Goal: Task Accomplishment & Management: Complete application form

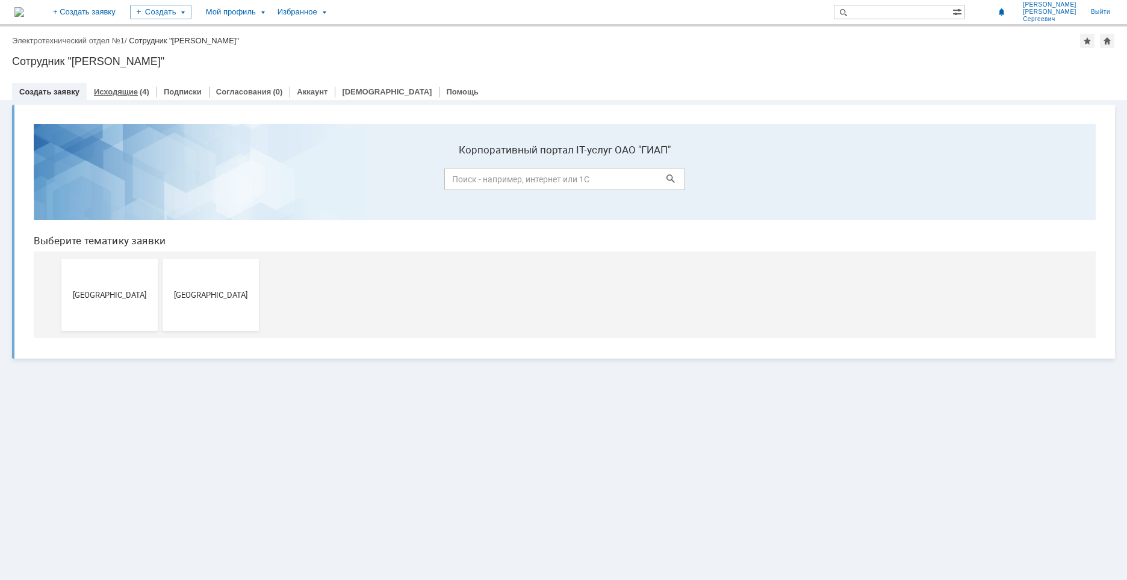
click at [116, 90] on link "Исходящие" at bounding box center [116, 91] width 44 height 9
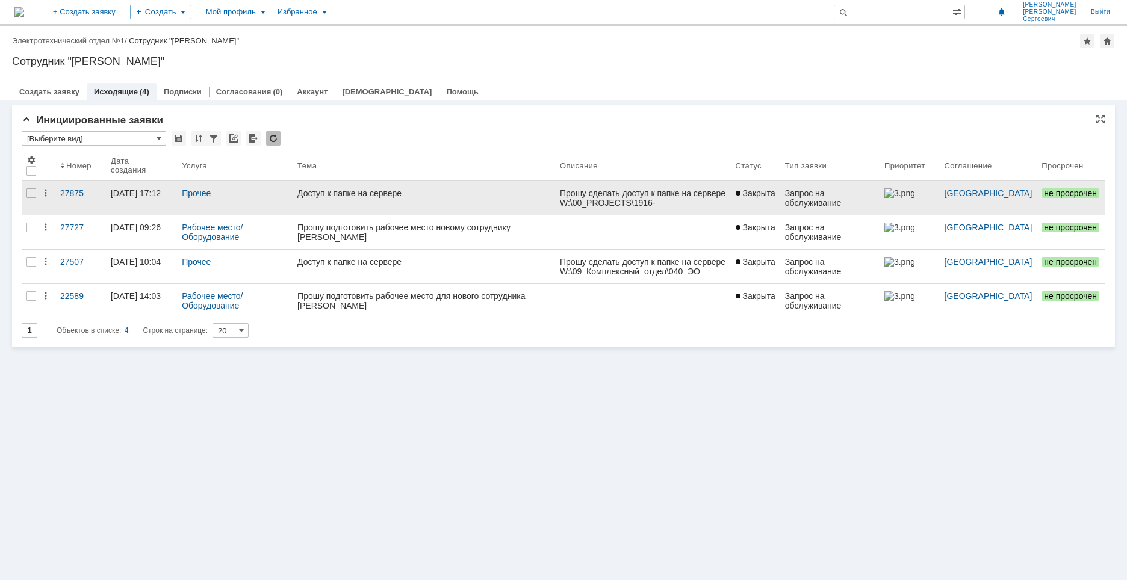
click at [621, 200] on div "W:\00_PROJECTS\1916-П-14_ГрАз_Нитрат Аммония" at bounding box center [642, 207] width 166 height 19
click at [609, 200] on div "W:\00_PROJECTS\1916-П-14_ГрАз_Нитрат Аммония" at bounding box center [642, 207] width 166 height 19
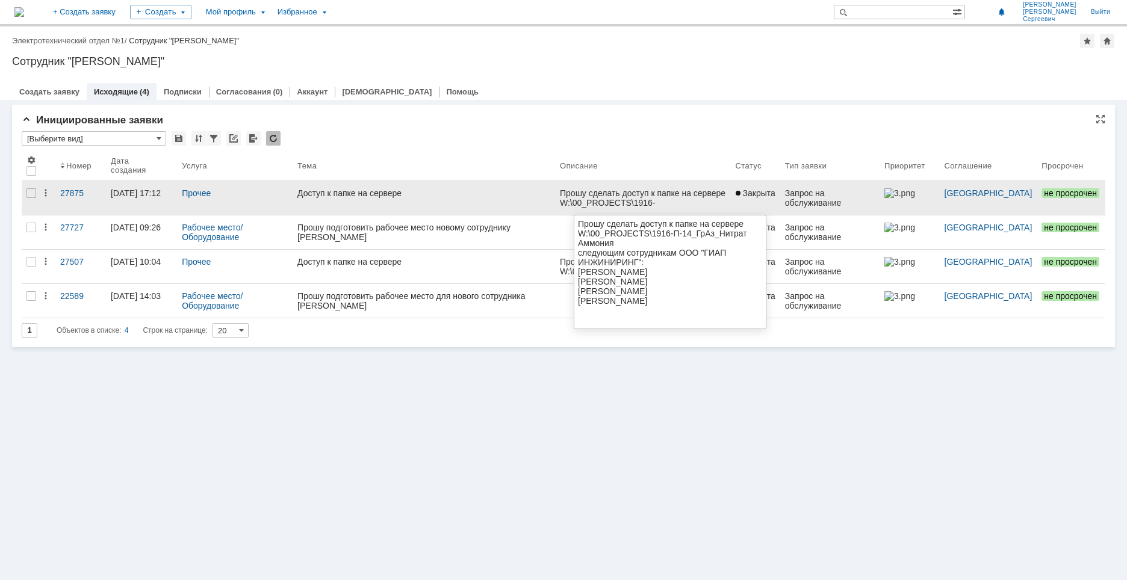
click at [583, 196] on div "Прошу сделать доступ к папке на сервере" at bounding box center [642, 193] width 166 height 10
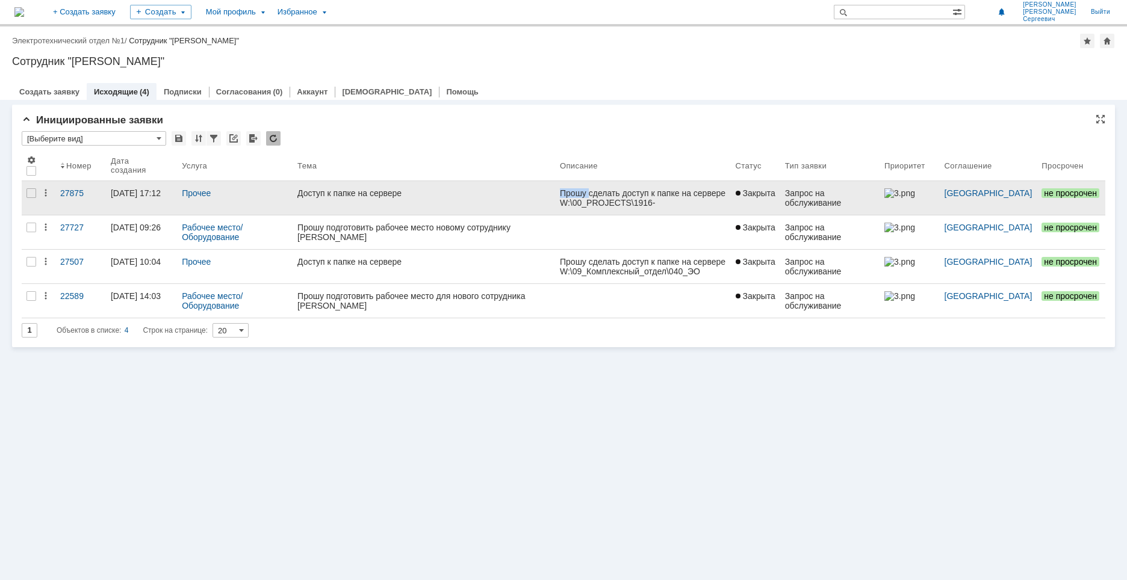
click at [563, 196] on div "Прошу сделать доступ к папке на сервере" at bounding box center [642, 193] width 166 height 10
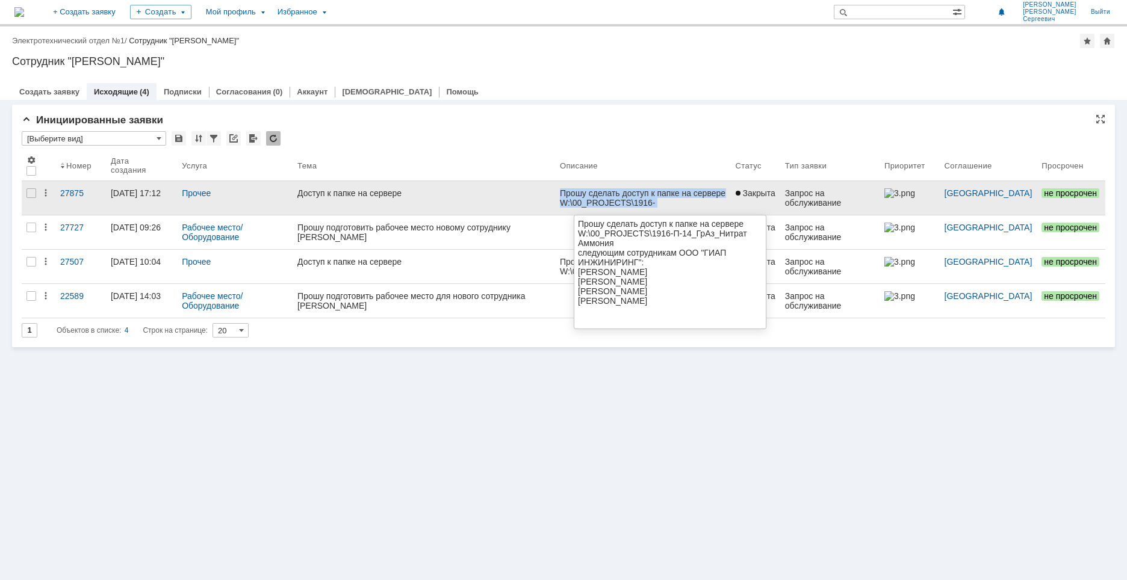
drag, startPoint x: 562, startPoint y: 193, endPoint x: 708, endPoint y: 225, distance: 149.8
click at [708, 225] on body "Прошу сделать доступ к папке на сервере W:\00_PROJECTS\1916-П-14_ГрАз_Нитрат Ам…" at bounding box center [642, 246] width 166 height 116
copy body "Прошу сделать доступ к папке на сервере W:\00_PROJECTS\1916-П-14_ГрАз_Нитрат Ам…"
click at [628, 198] on div "W:\00_PROJECTS\1916-П-14_ГрАз_Нитрат Аммония" at bounding box center [642, 207] width 166 height 19
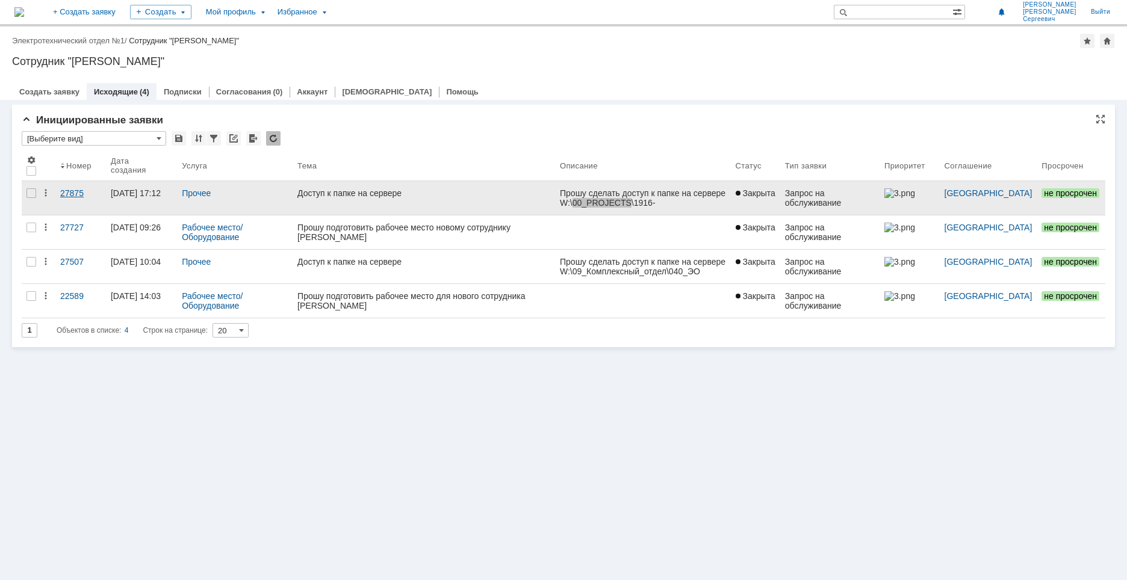
click at [64, 191] on div "27875" at bounding box center [80, 193] width 41 height 10
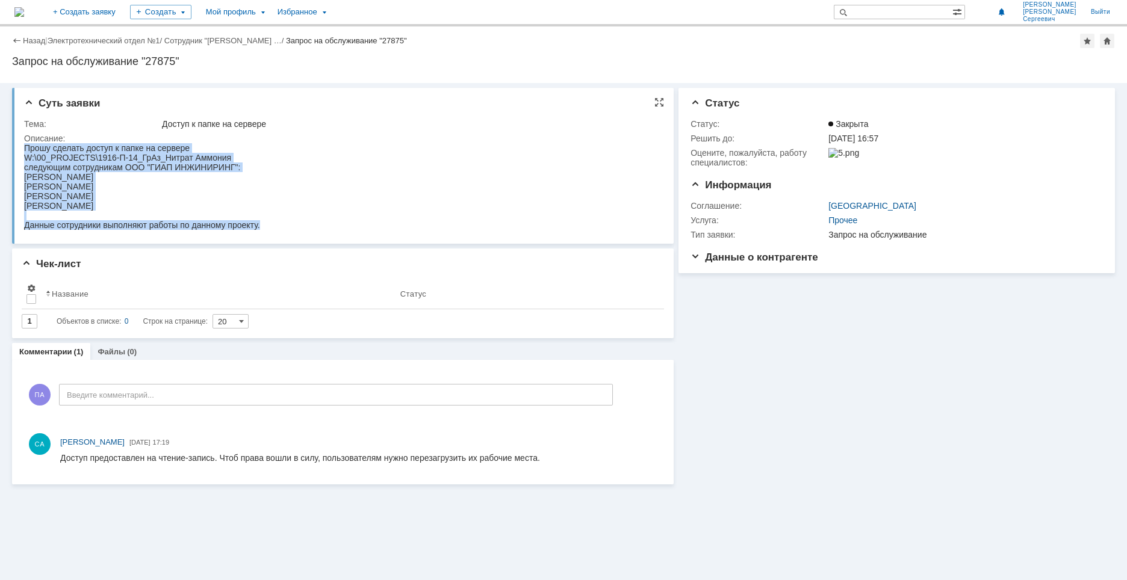
drag, startPoint x: 270, startPoint y: 226, endPoint x: 19, endPoint y: 132, distance: 267.4
click at [24, 143] on html "Прошу сделать доступ к папке на сервере W:\00_PROJECTS\1916-П-14_ГрАз_Нитрат Ам…" at bounding box center [340, 186] width 633 height 87
copy body "Прошу сделать доступ к папке на сервере W:\00_PROJECTS\1916-П-14_ГрАз_Нитрат Ам…"
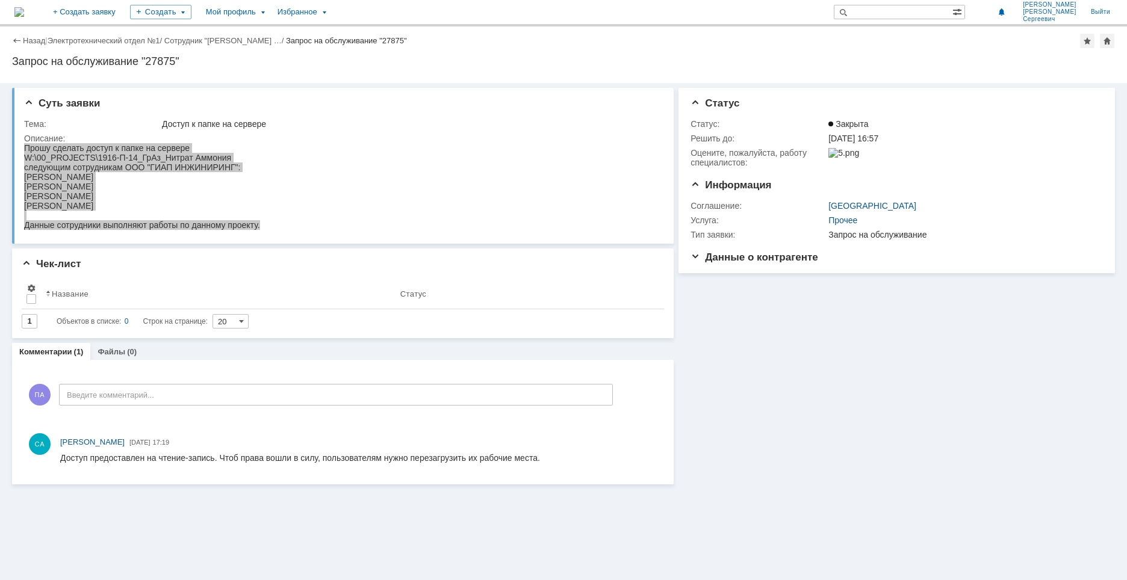
click at [274, 37] on link "Сотрудник "[PERSON_NAME] …" at bounding box center [222, 40] width 117 height 9
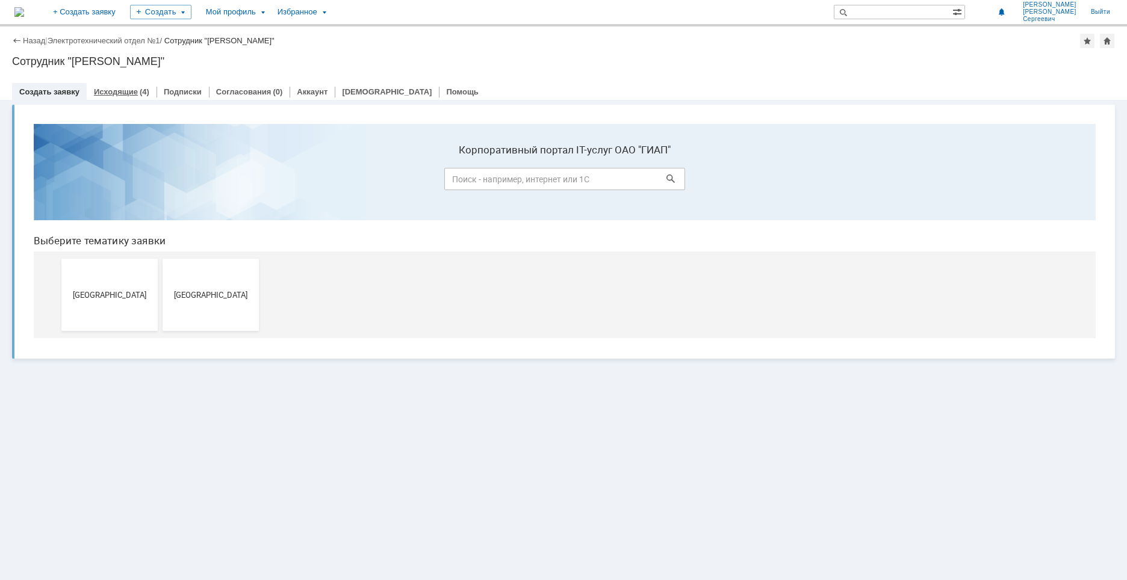
drag, startPoint x: 117, startPoint y: 90, endPoint x: 127, endPoint y: 96, distance: 12.2
click at [118, 90] on link "Исходящие" at bounding box center [116, 91] width 44 height 9
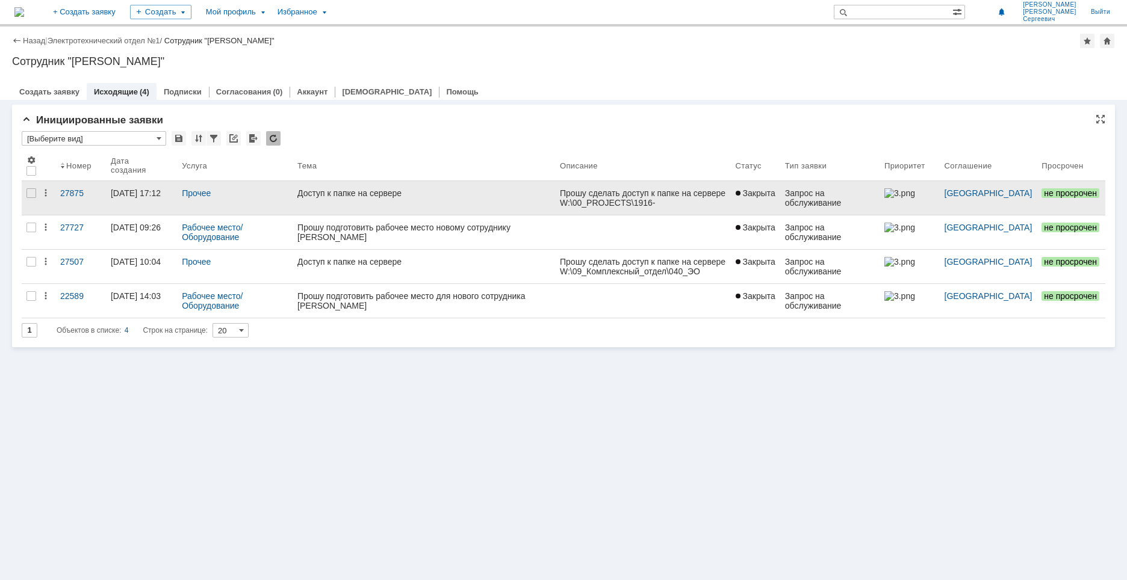
click at [404, 193] on div "Доступ к папке на сервере" at bounding box center [423, 193] width 253 height 10
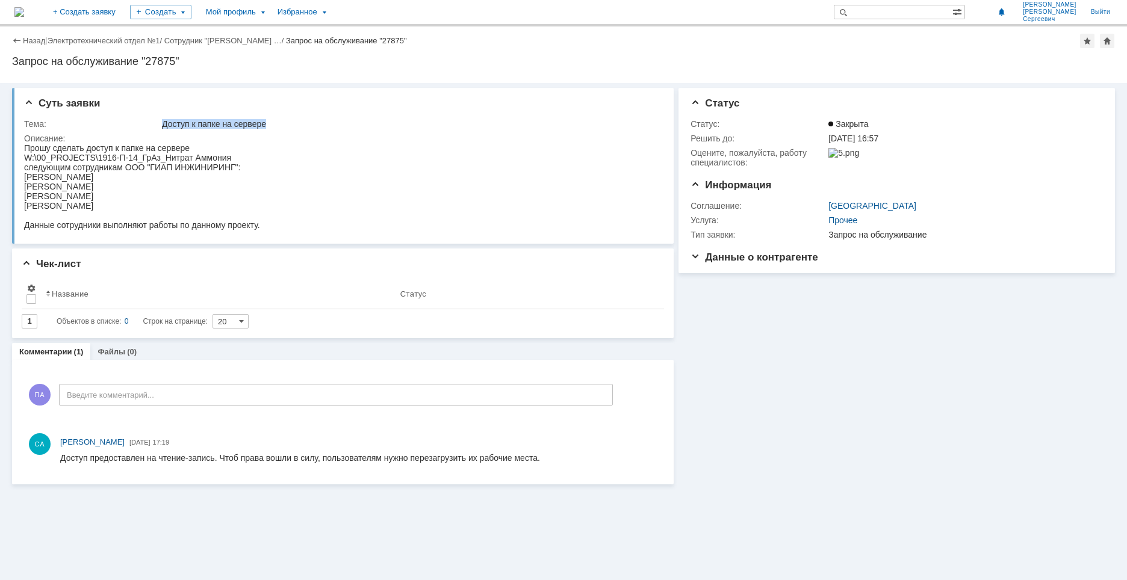
drag, startPoint x: 276, startPoint y: 120, endPoint x: 161, endPoint y: 120, distance: 115.6
click at [161, 120] on td "Доступ к папке на сервере" at bounding box center [409, 124] width 498 height 14
copy div "Доступ к папке на сервере"
click at [225, 40] on link "Сотрудник "[PERSON_NAME] …" at bounding box center [222, 40] width 117 height 9
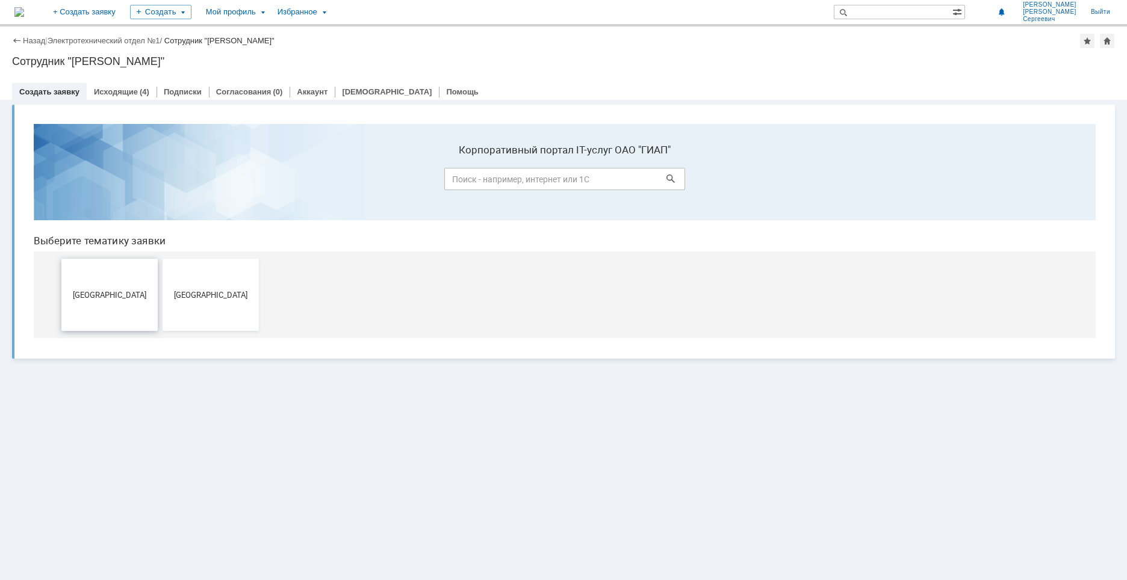
click at [113, 294] on span "[GEOGRAPHIC_DATA]" at bounding box center [109, 294] width 89 height 9
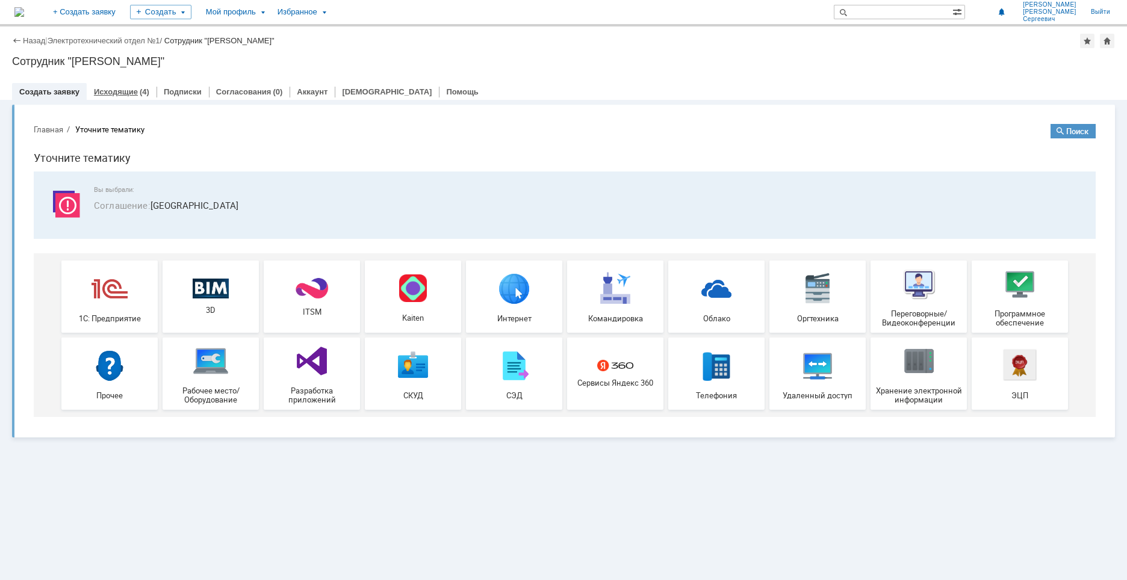
click at [118, 90] on link "Исходящие" at bounding box center [116, 91] width 44 height 9
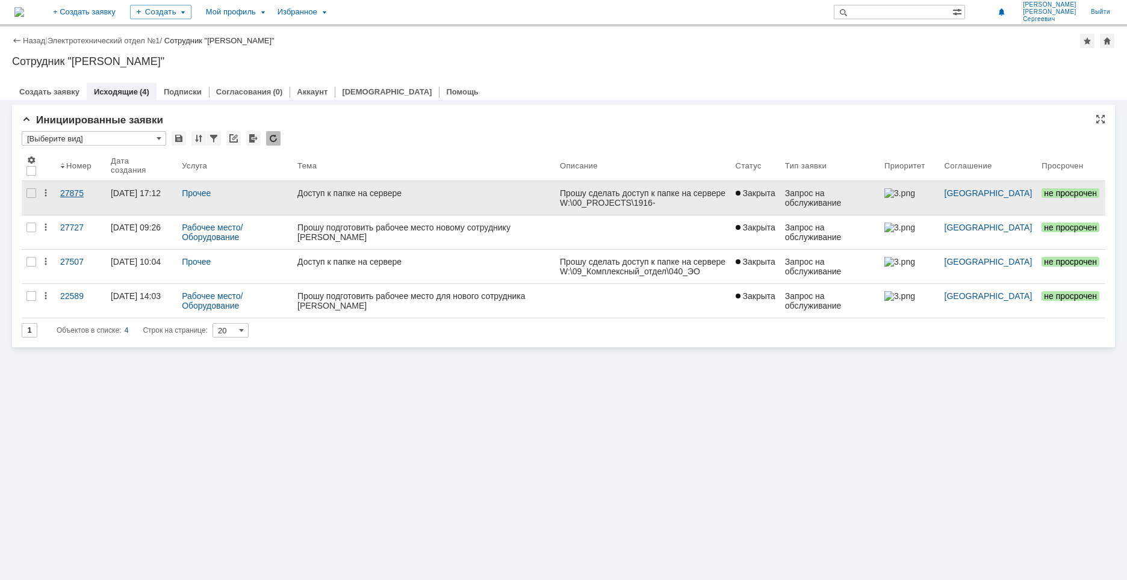
click at [73, 195] on div "27875" at bounding box center [80, 193] width 41 height 10
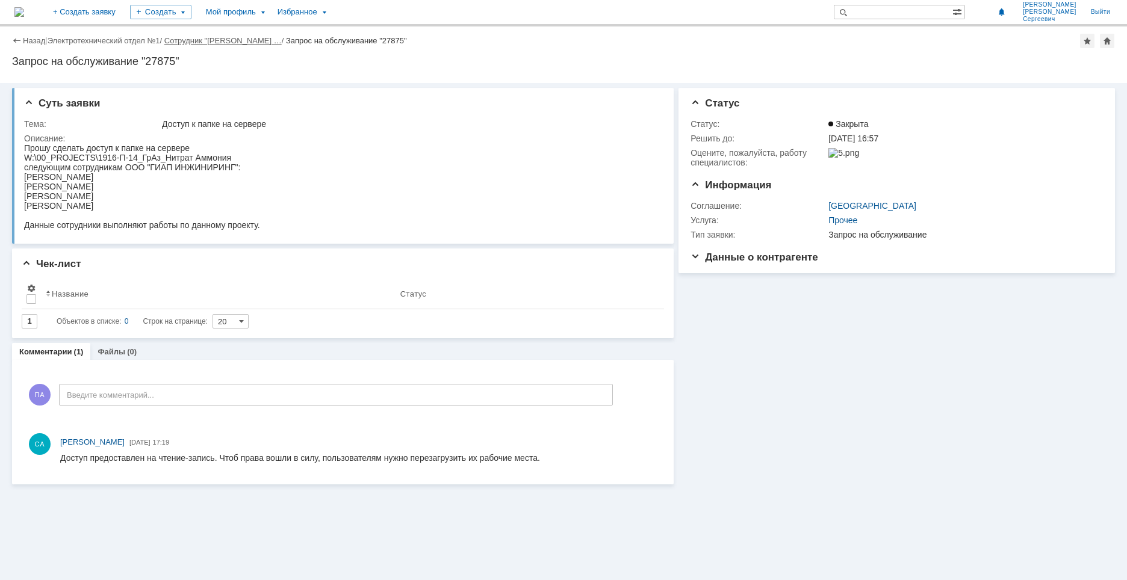
click at [234, 40] on link "Сотрудник "[PERSON_NAME] …" at bounding box center [222, 40] width 117 height 9
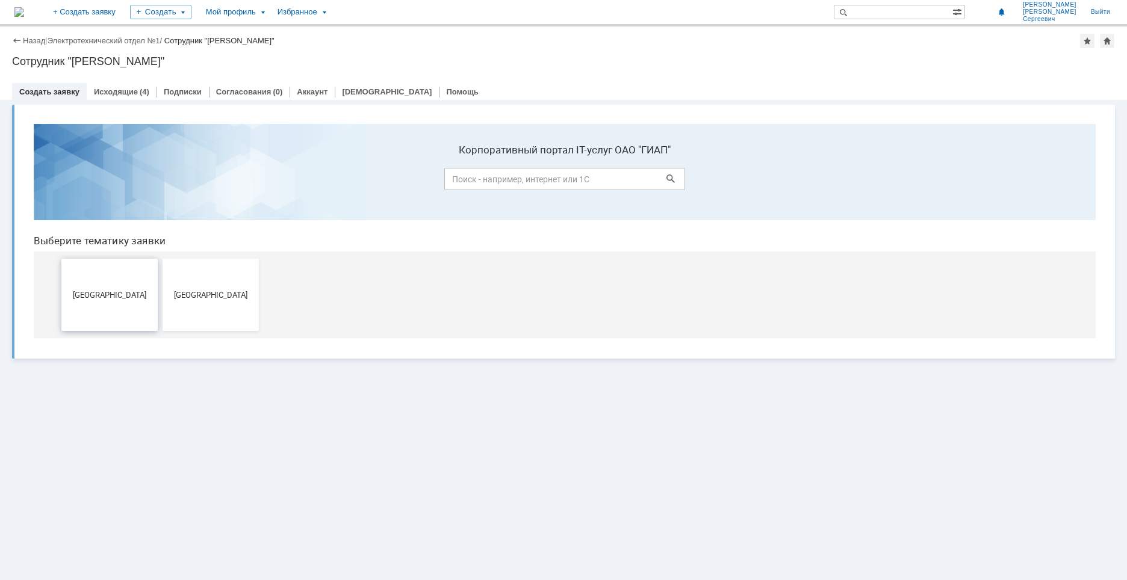
click at [114, 303] on button "[GEOGRAPHIC_DATA]" at bounding box center [109, 295] width 96 height 72
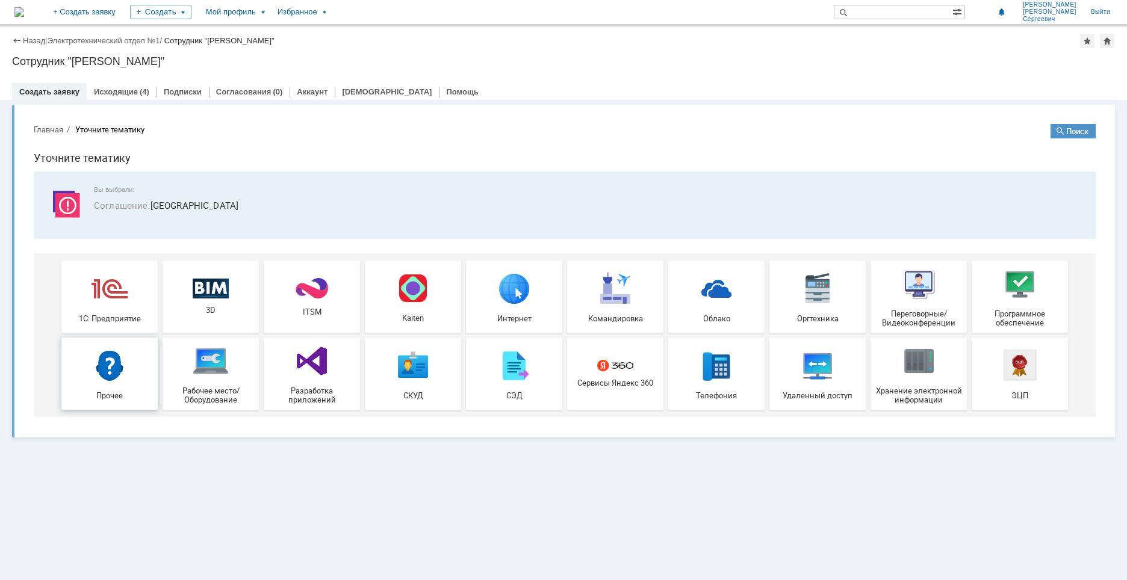
click at [114, 369] on img at bounding box center [109, 365] width 36 height 36
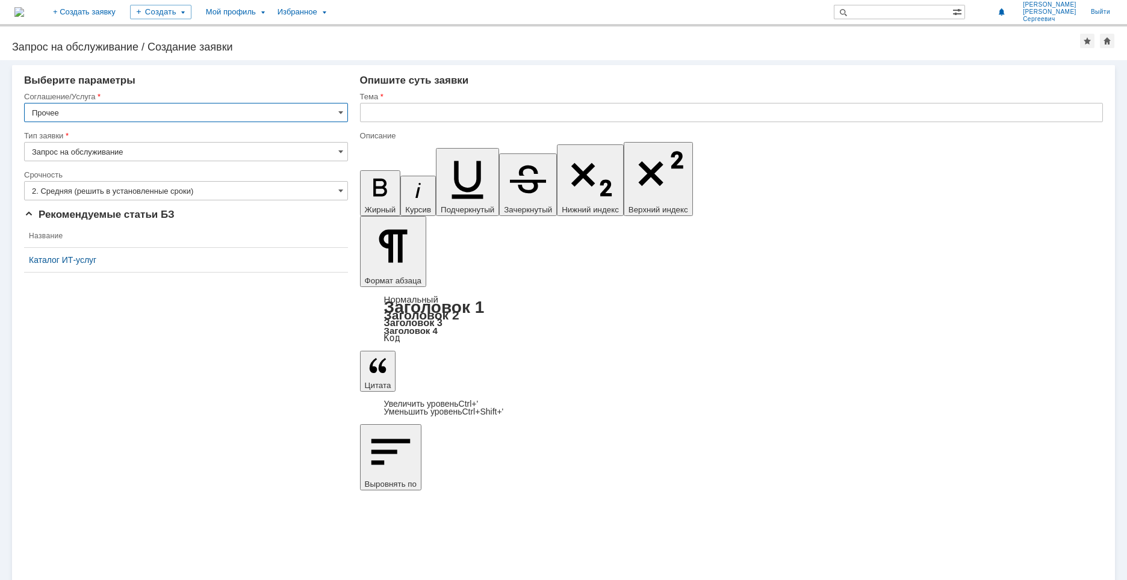
click at [385, 116] on input "text" at bounding box center [731, 112] width 743 height 19
click at [457, 110] on input "text" at bounding box center [731, 112] width 743 height 19
paste input "Доступ к папке на сервере"
click at [401, 113] on input "Доступ yf к папке на сервере" at bounding box center [731, 112] width 743 height 19
type input "Доступ к папке на сервере"
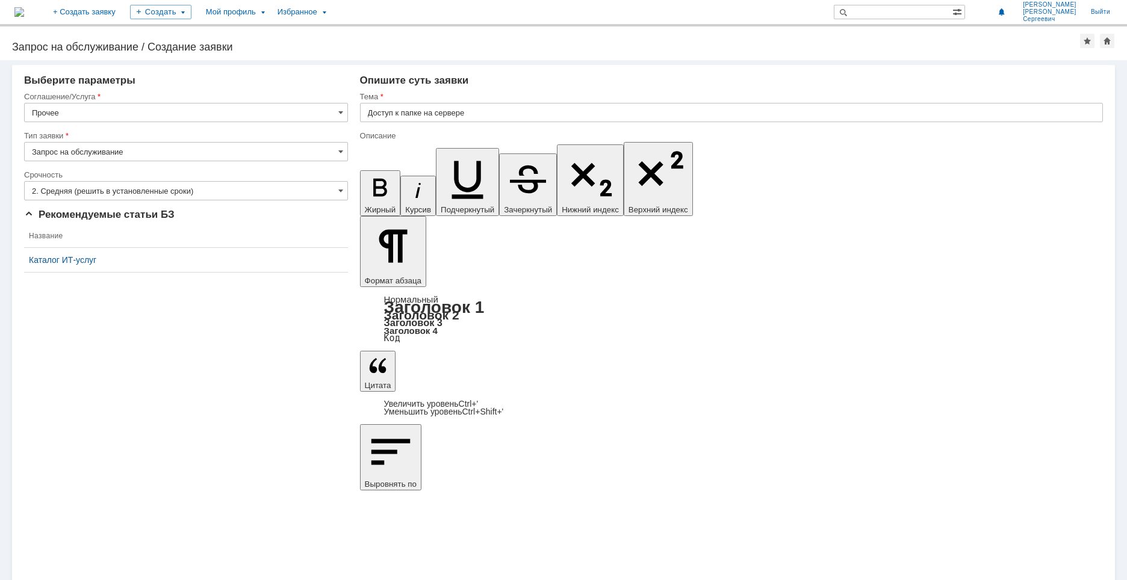
drag, startPoint x: 571, startPoint y: 4232, endPoint x: 369, endPoint y: 4228, distance: 202.3
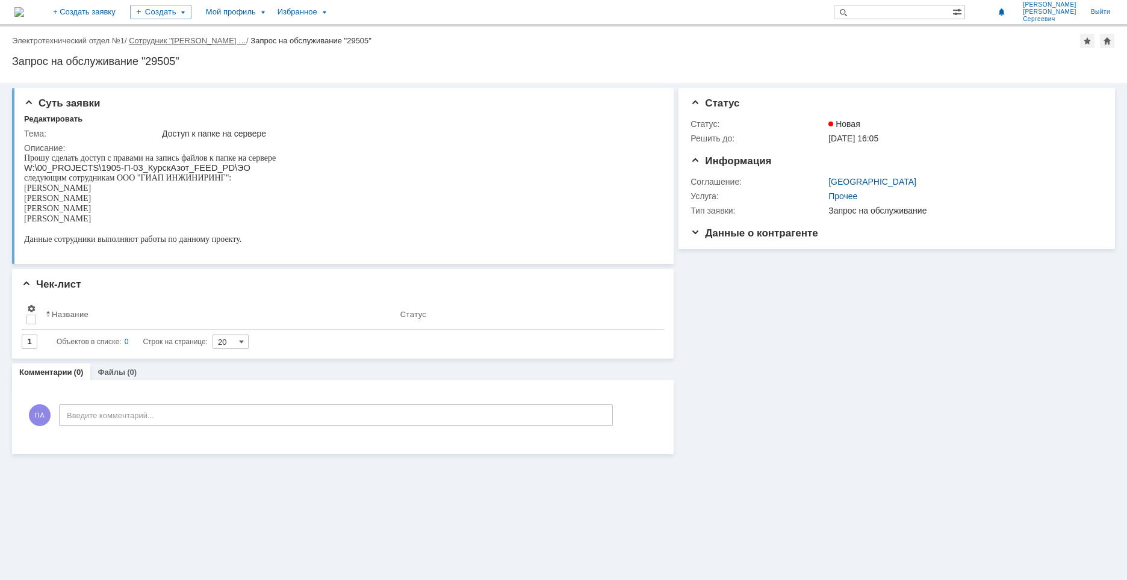
click at [231, 37] on link "Сотрудник "[PERSON_NAME] …" at bounding box center [187, 40] width 117 height 9
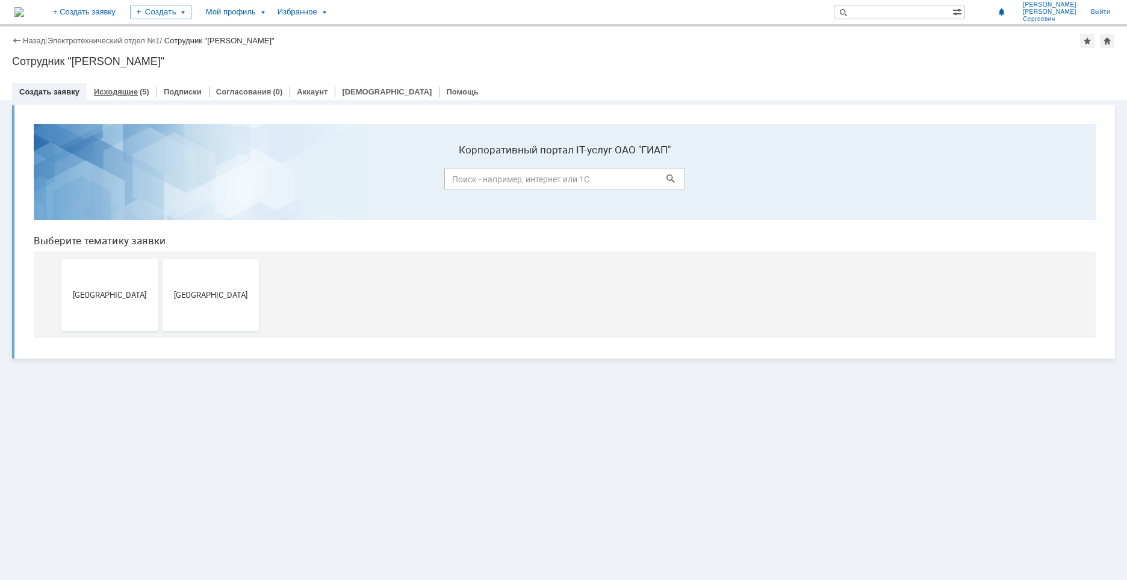
click at [127, 88] on link "Исходящие" at bounding box center [116, 91] width 44 height 9
